Goal: Information Seeking & Learning: Learn about a topic

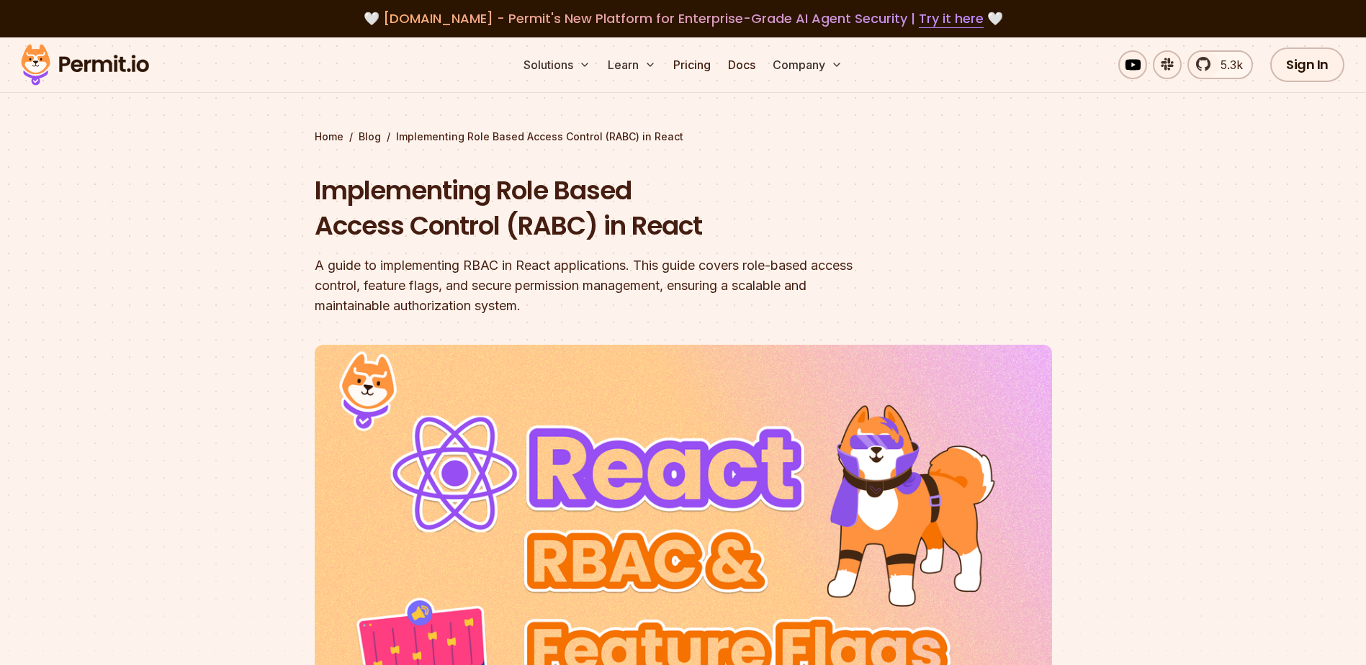
click at [1080, 280] on section "Home / Blog / Implementing Role Based Access Control (RABC) in React Implementi…" at bounding box center [683, 454] width 1366 height 834
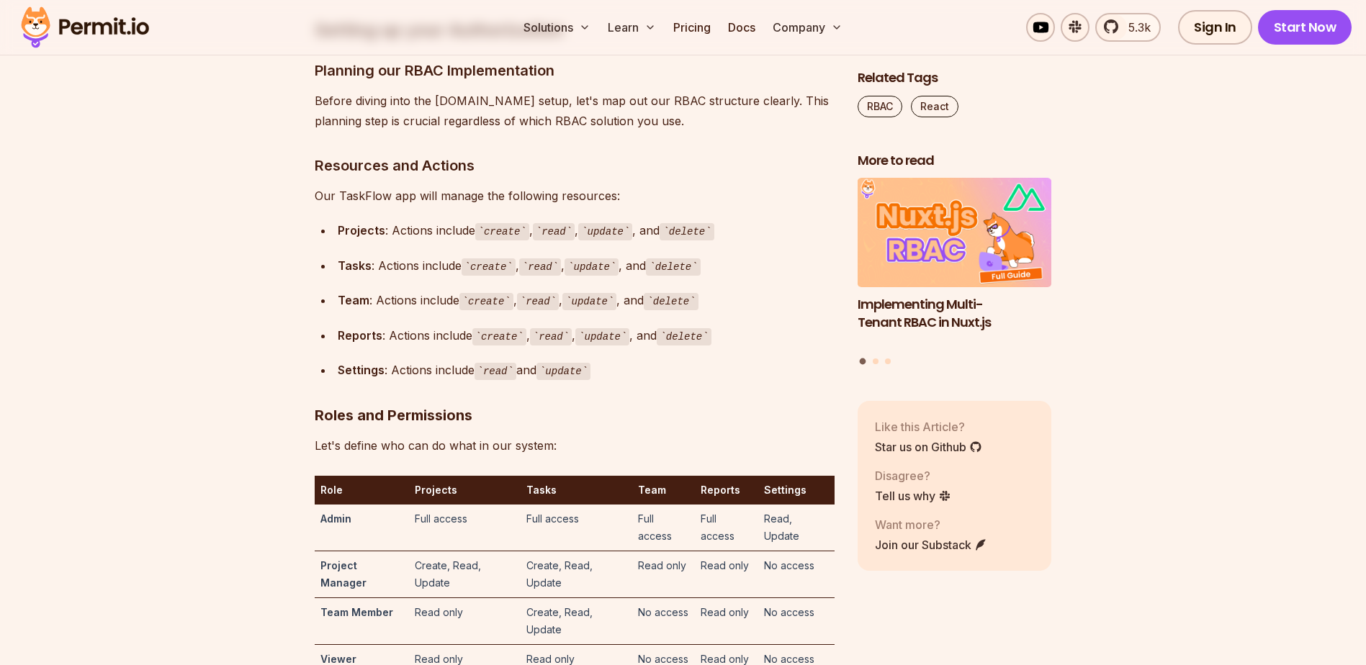
scroll to position [3983, 0]
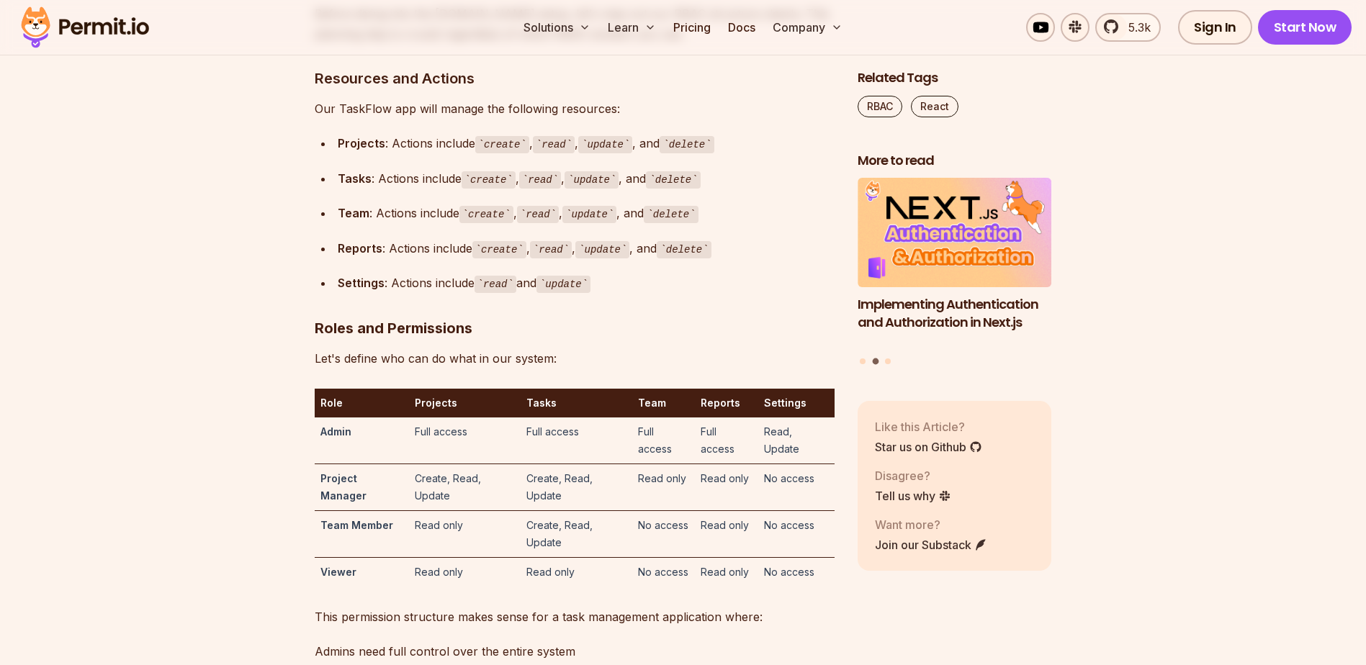
click at [500, 153] on code "create" at bounding box center [502, 144] width 54 height 17
click at [549, 153] on code "read" at bounding box center [554, 144] width 42 height 17
click at [595, 153] on code "update" at bounding box center [605, 144] width 54 height 17
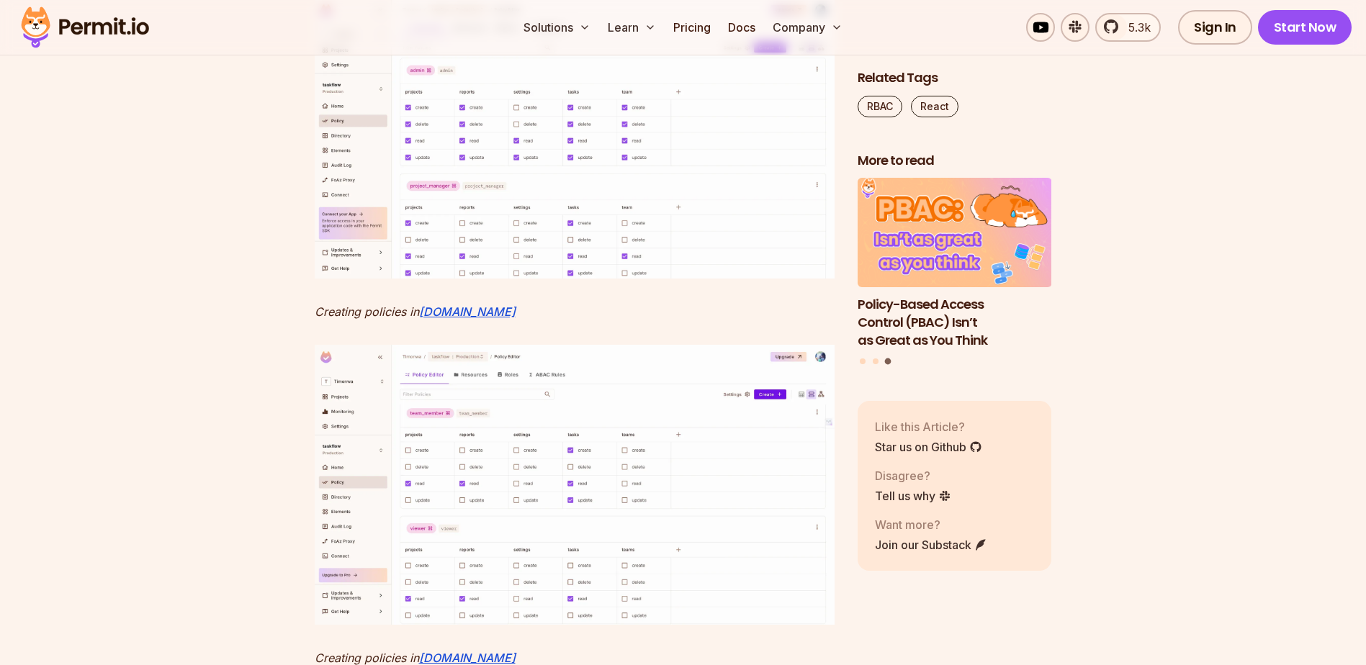
scroll to position [6646, 0]
click at [612, 276] on img at bounding box center [575, 136] width 520 height 280
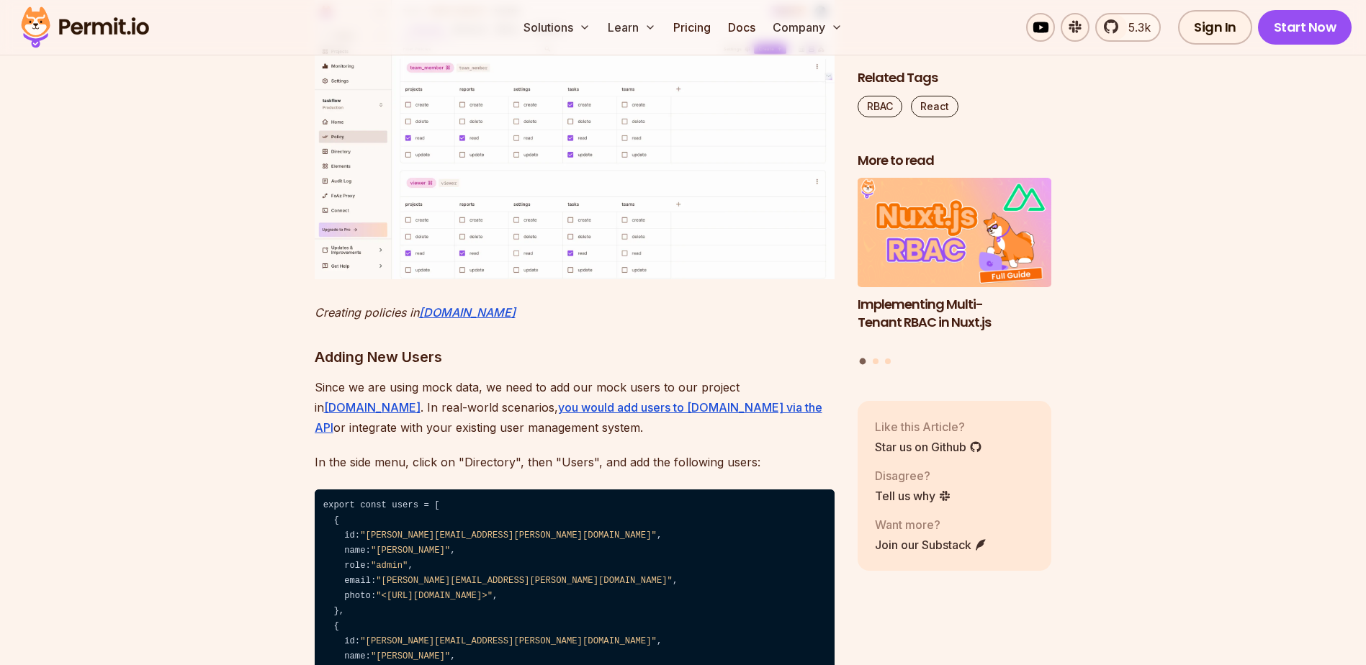
scroll to position [7006, 0]
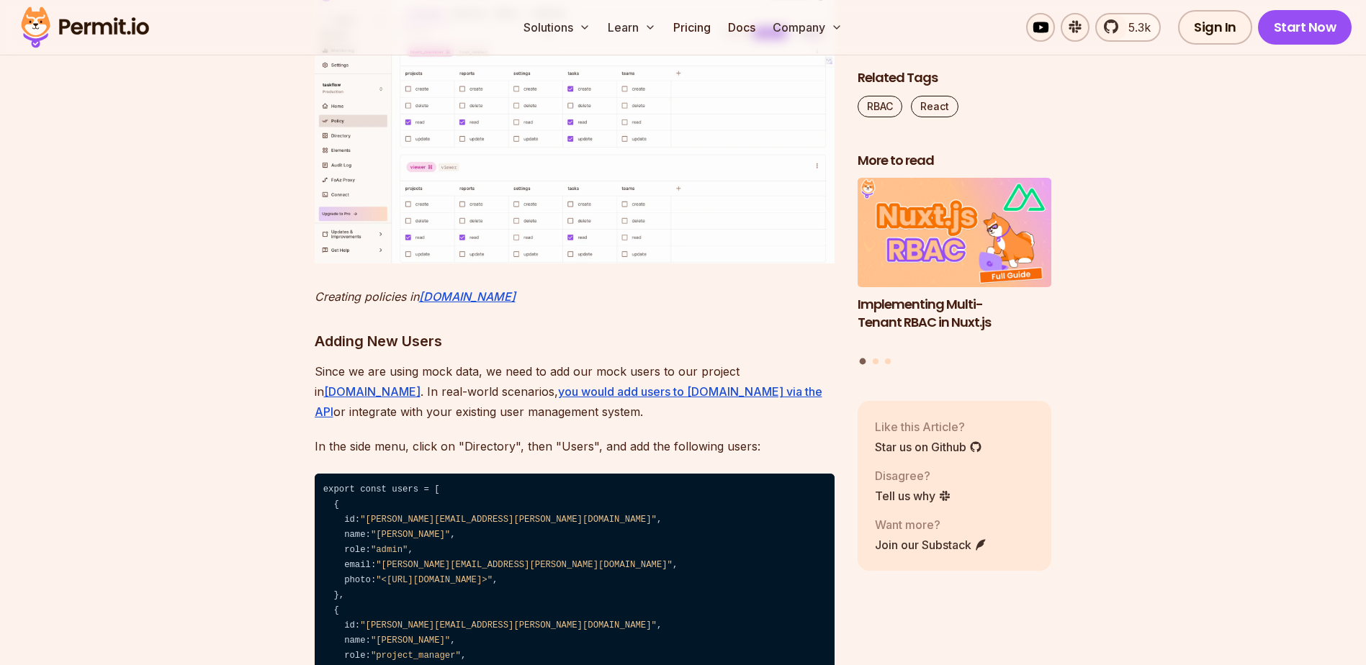
click at [564, 263] on img at bounding box center [575, 123] width 520 height 280
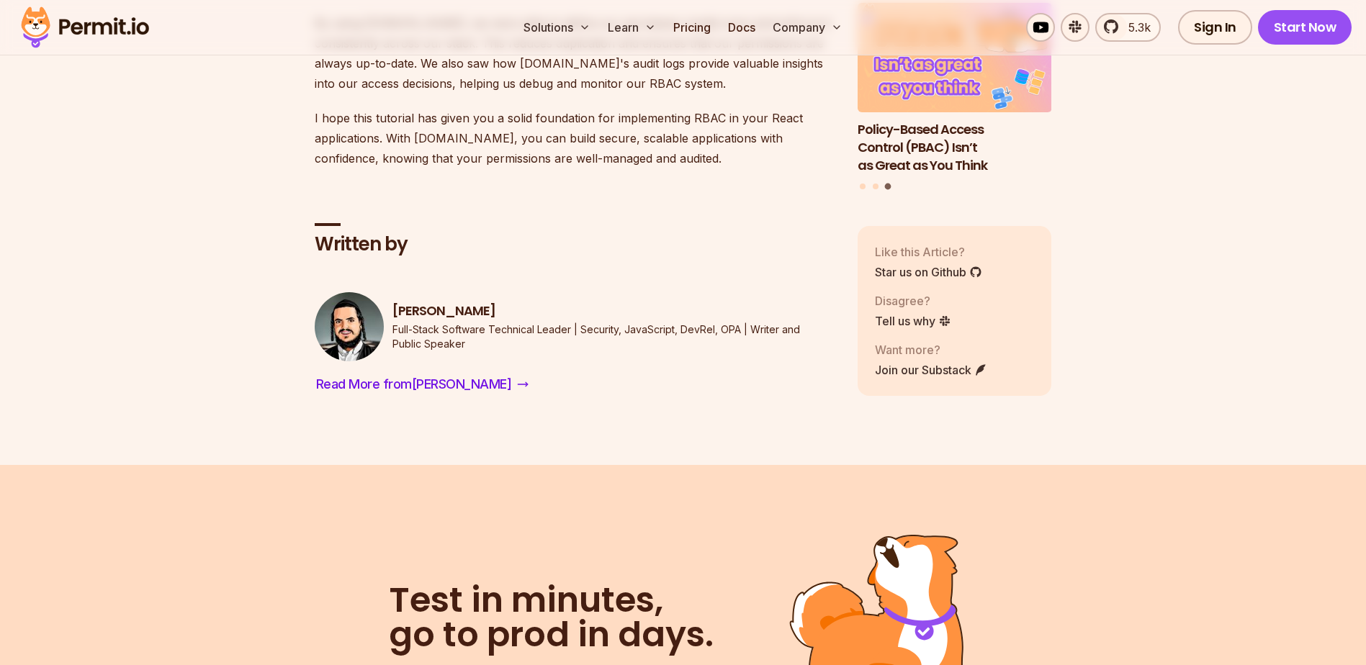
scroll to position [15860, 0]
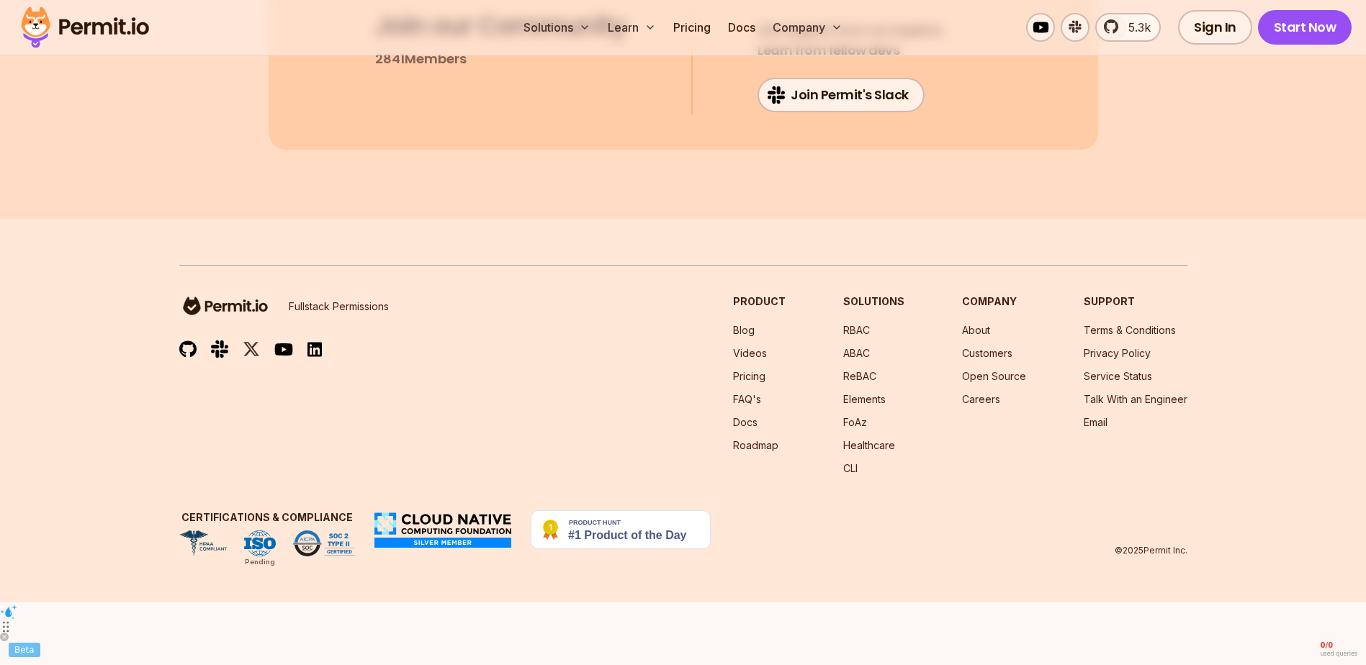
scroll to position [17300, 0]
drag, startPoint x: 1245, startPoint y: 512, endPoint x: 1179, endPoint y: 496, distance: 68.1
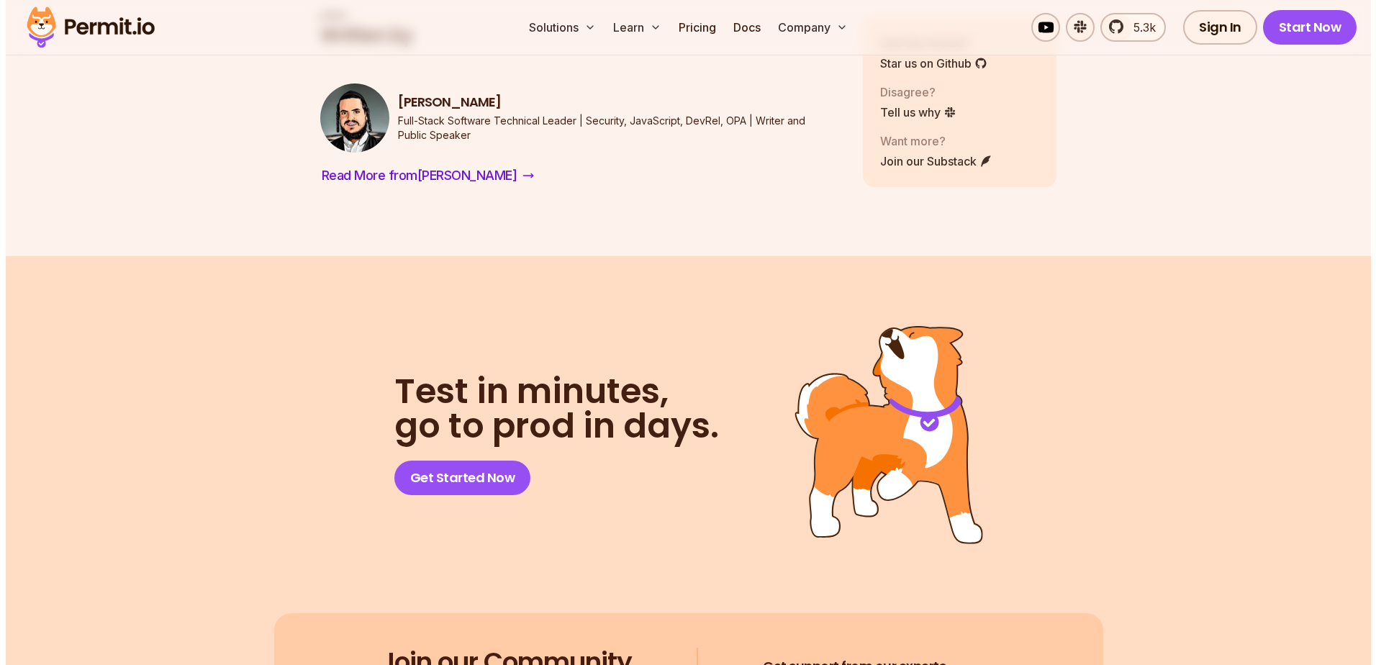
scroll to position [15860, 0]
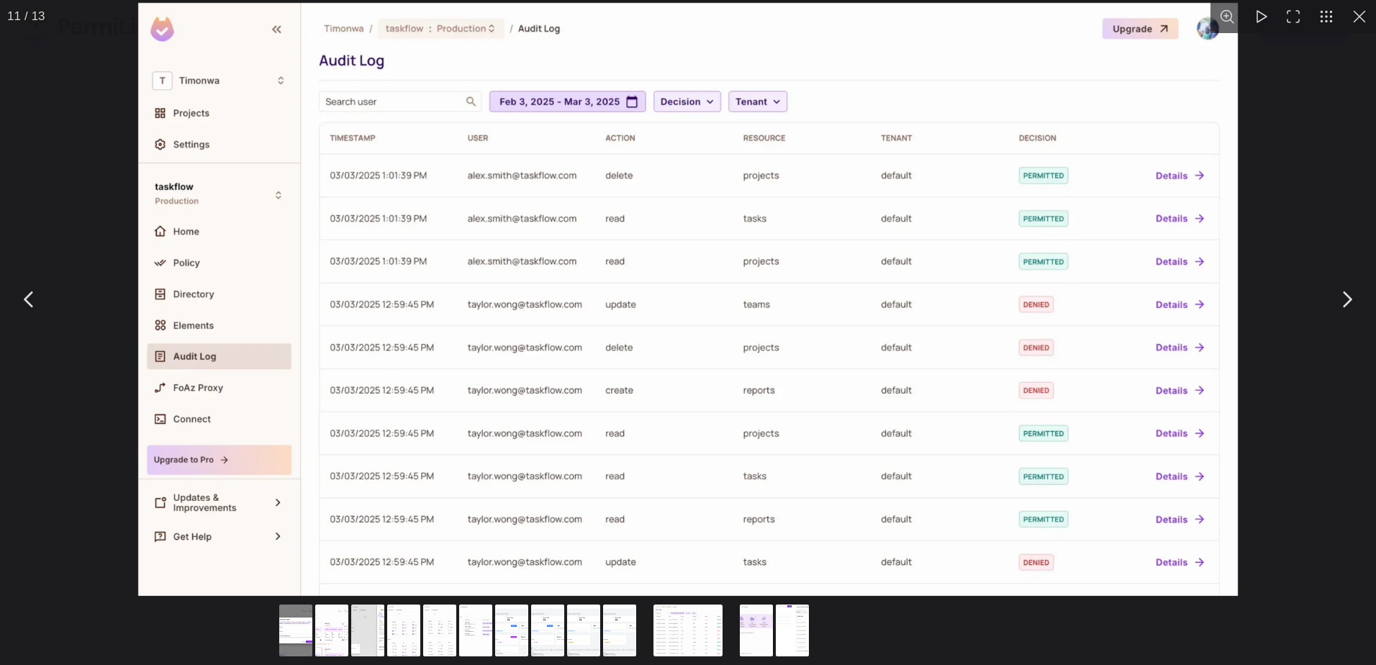
click at [954, 633] on div "You can close this modal content with the ESC key" at bounding box center [747, 632] width 936 height 66
click at [1342, 343] on div "You can close this modal content with the ESC key" at bounding box center [688, 299] width 1376 height 599
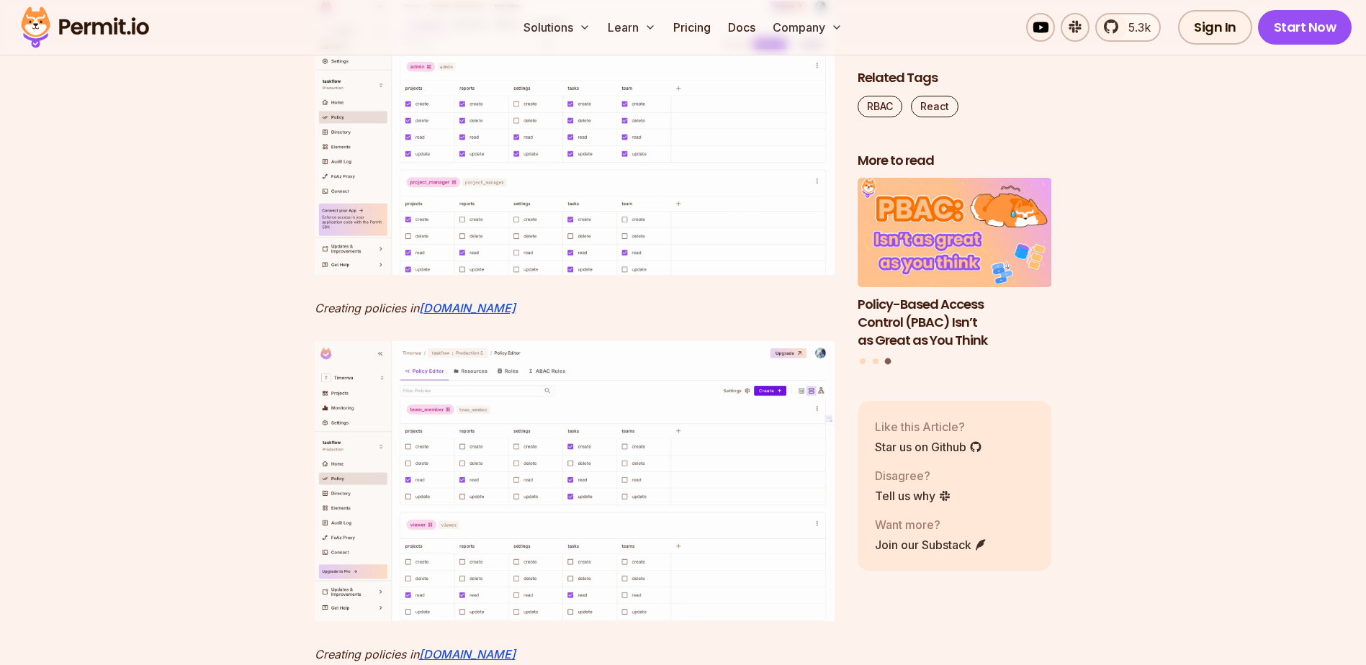
scroll to position [6646, 0]
